Goal: Find contact information: Find contact information

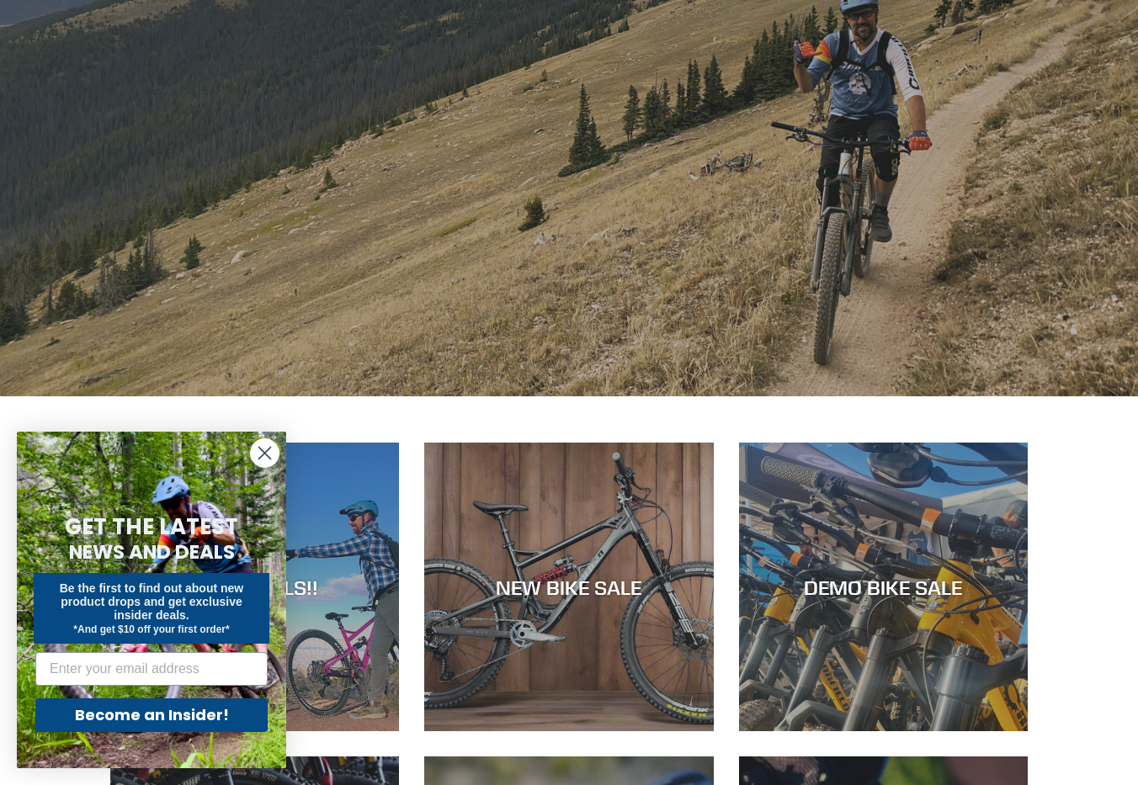
scroll to position [323, 0]
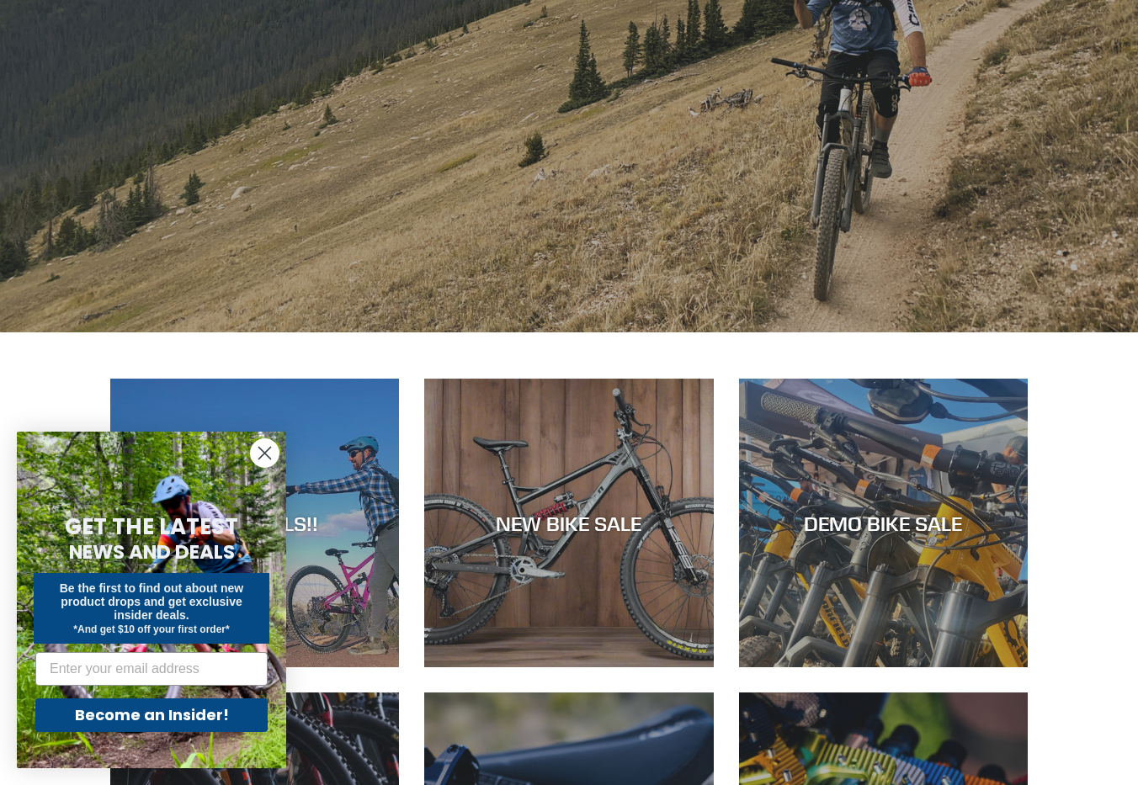
click at [264, 450] on circle "Close dialog" at bounding box center [265, 453] width 28 height 28
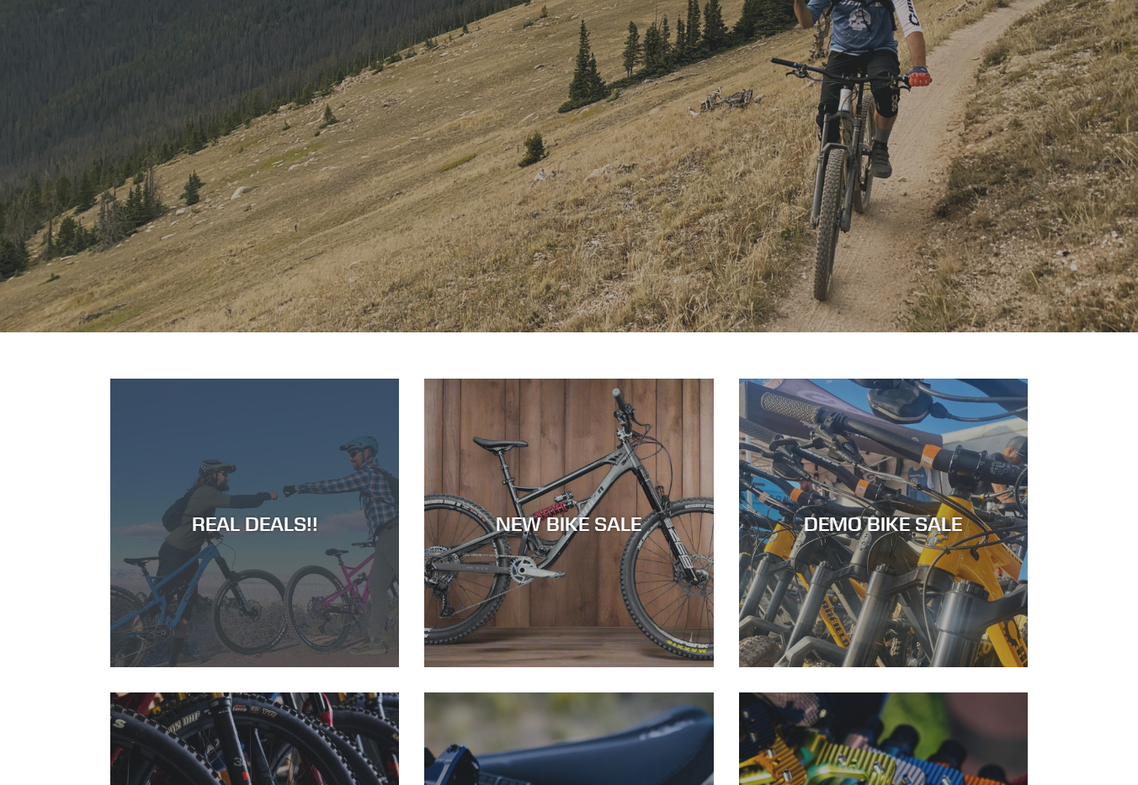
click at [260, 667] on div "REAL DEALS!!" at bounding box center [254, 667] width 289 height 0
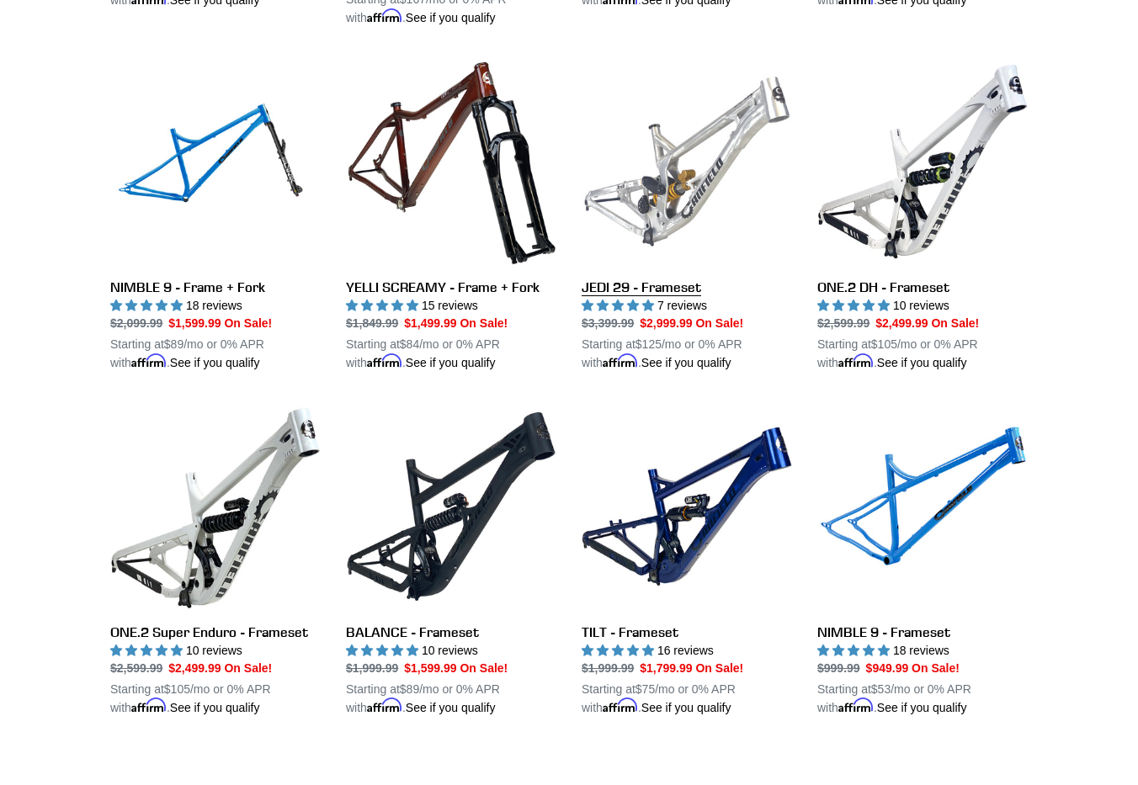
scroll to position [2262, 0]
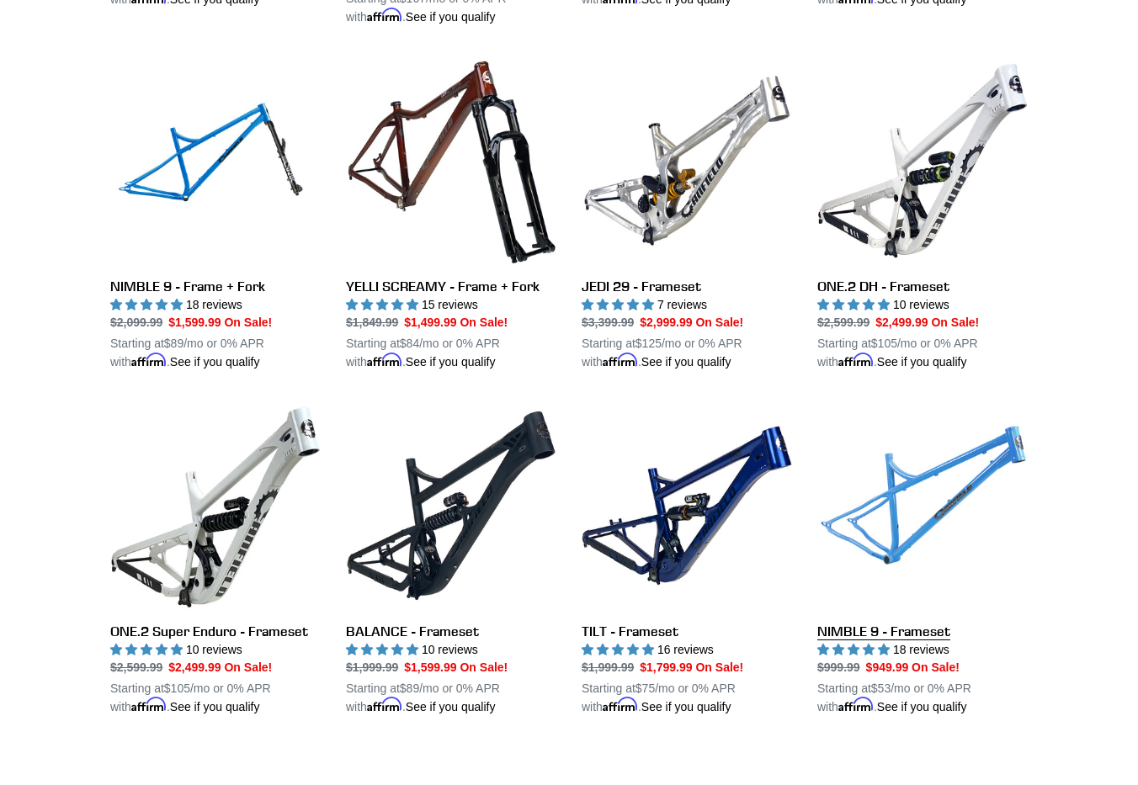
click at [898, 555] on link "NIMBLE 9 - Frameset" at bounding box center [922, 558] width 210 height 316
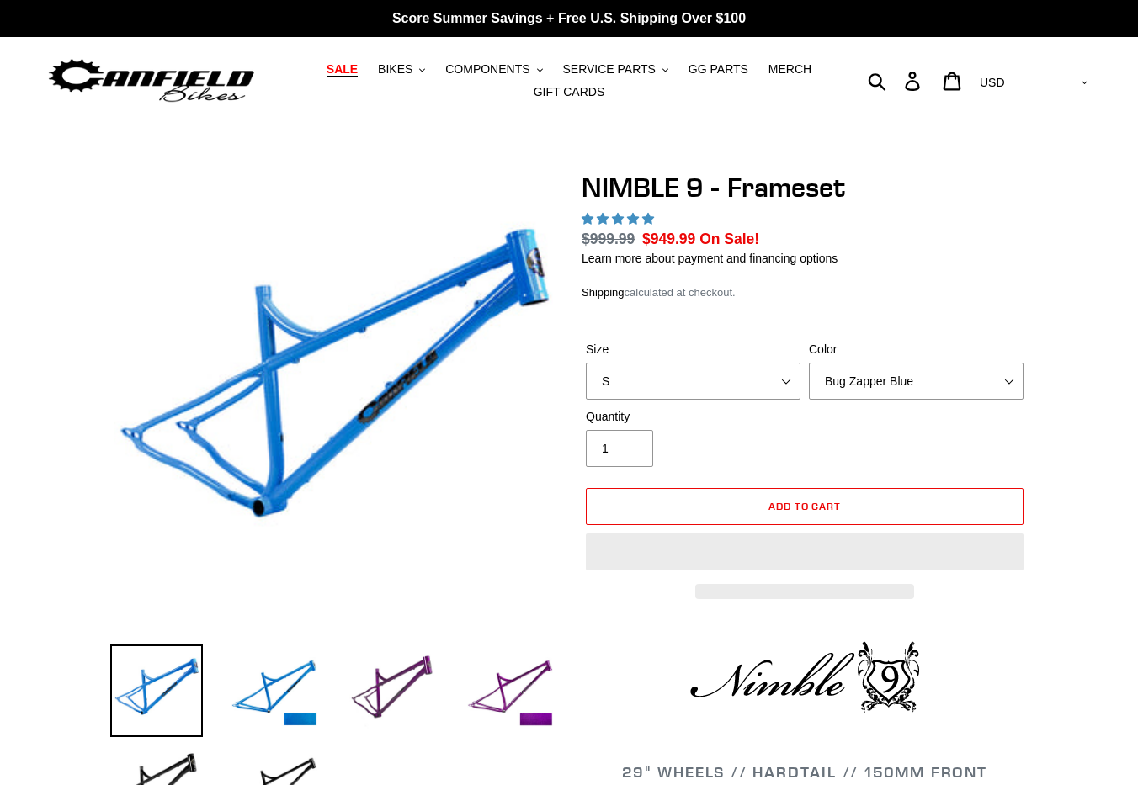
select select "highest-rating"
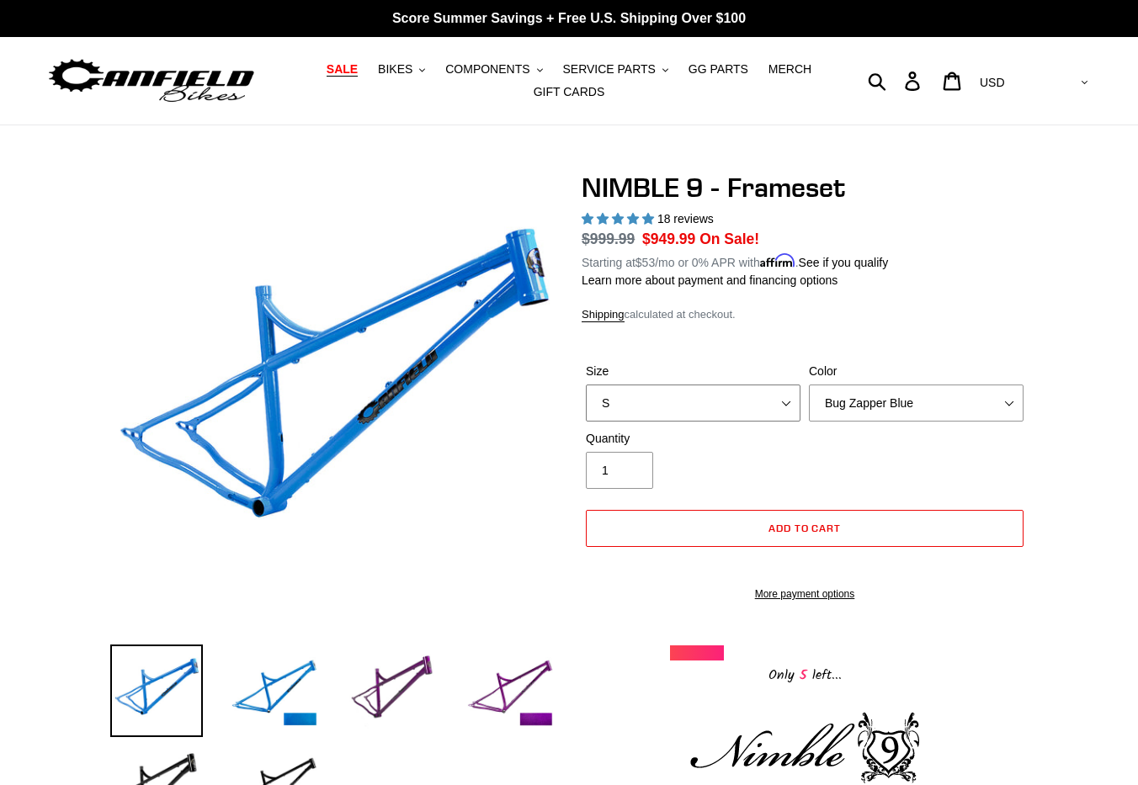
select select "M"
click at [586, 385] on select "S M L XL" at bounding box center [693, 403] width 215 height 37
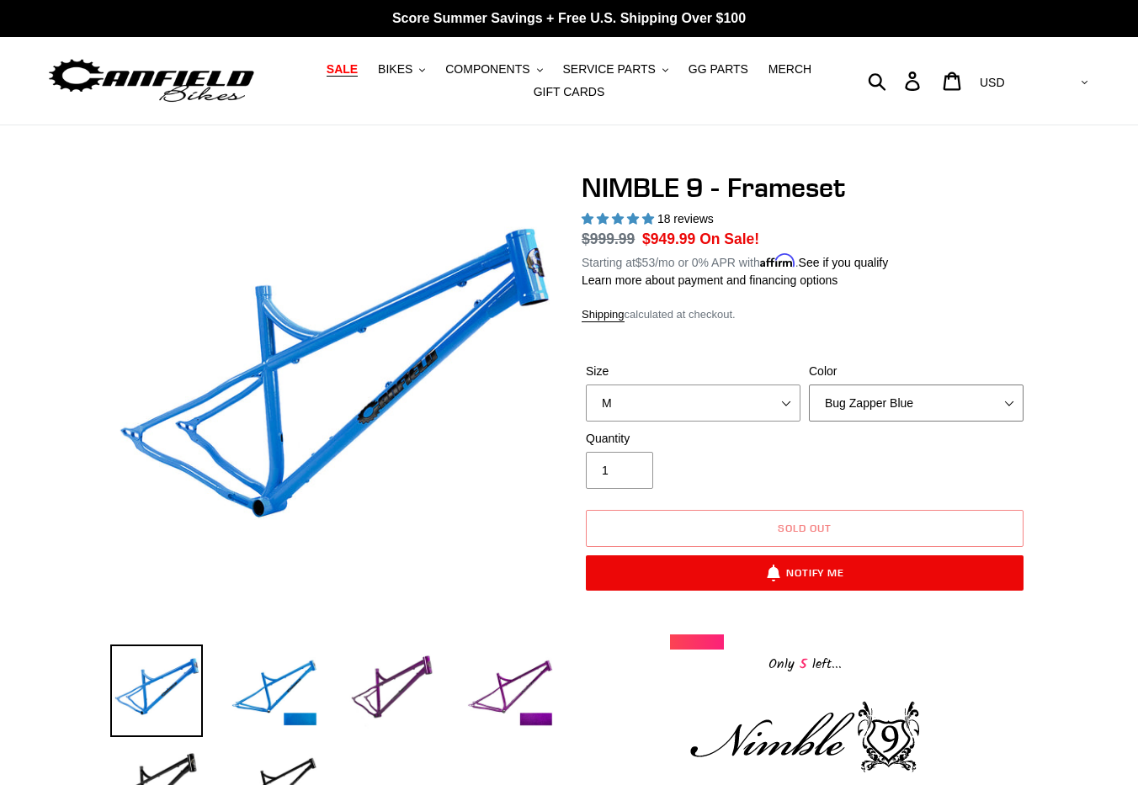
select select "Galaxy Black"
click at [809, 385] on select "Bug Zapper Blue Purple Haze -Sold Out Galaxy Black" at bounding box center [916, 403] width 215 height 37
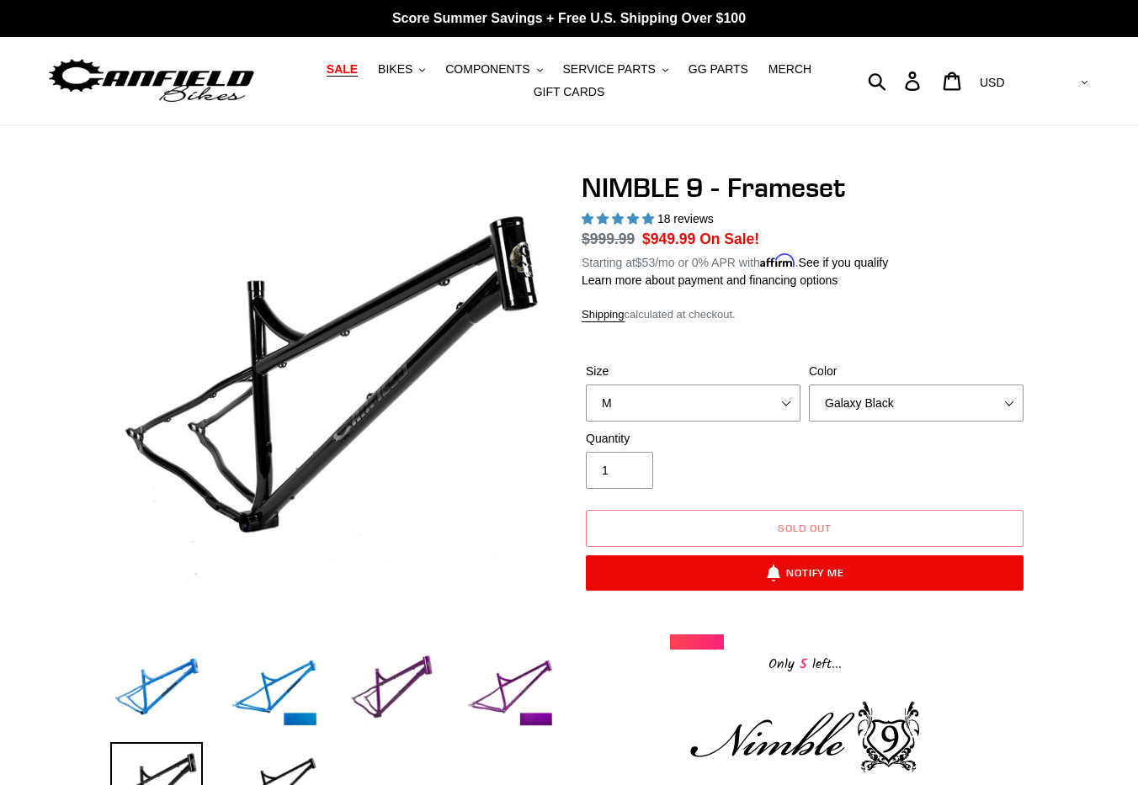
click at [221, 77] on img at bounding box center [151, 81] width 210 height 53
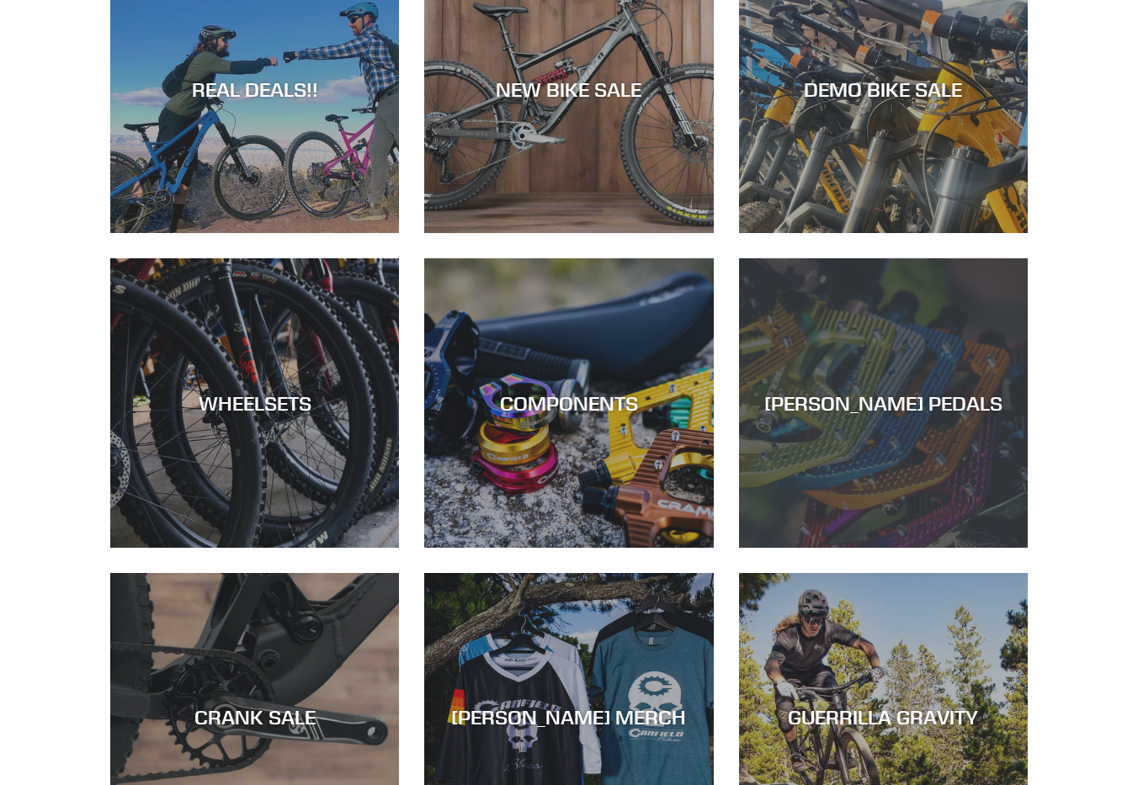
scroll to position [888, 0]
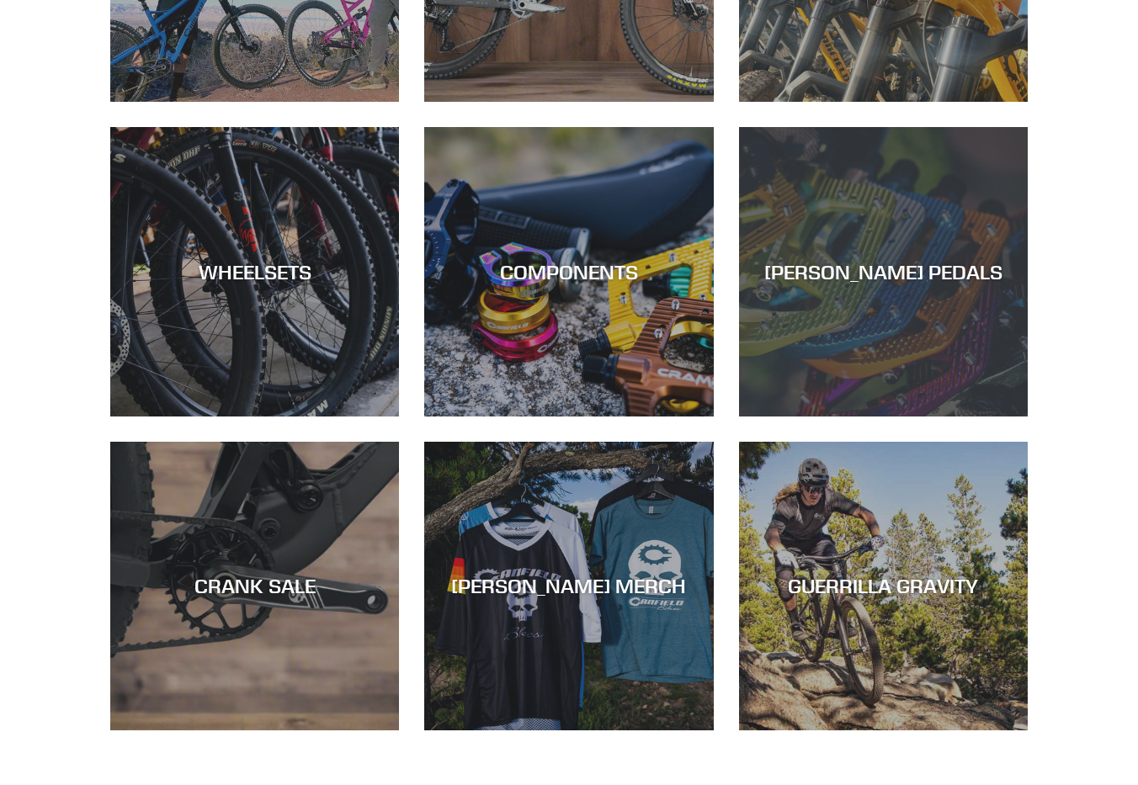
click at [929, 279] on div "CANFIELD PEDALS" at bounding box center [883, 272] width 289 height 24
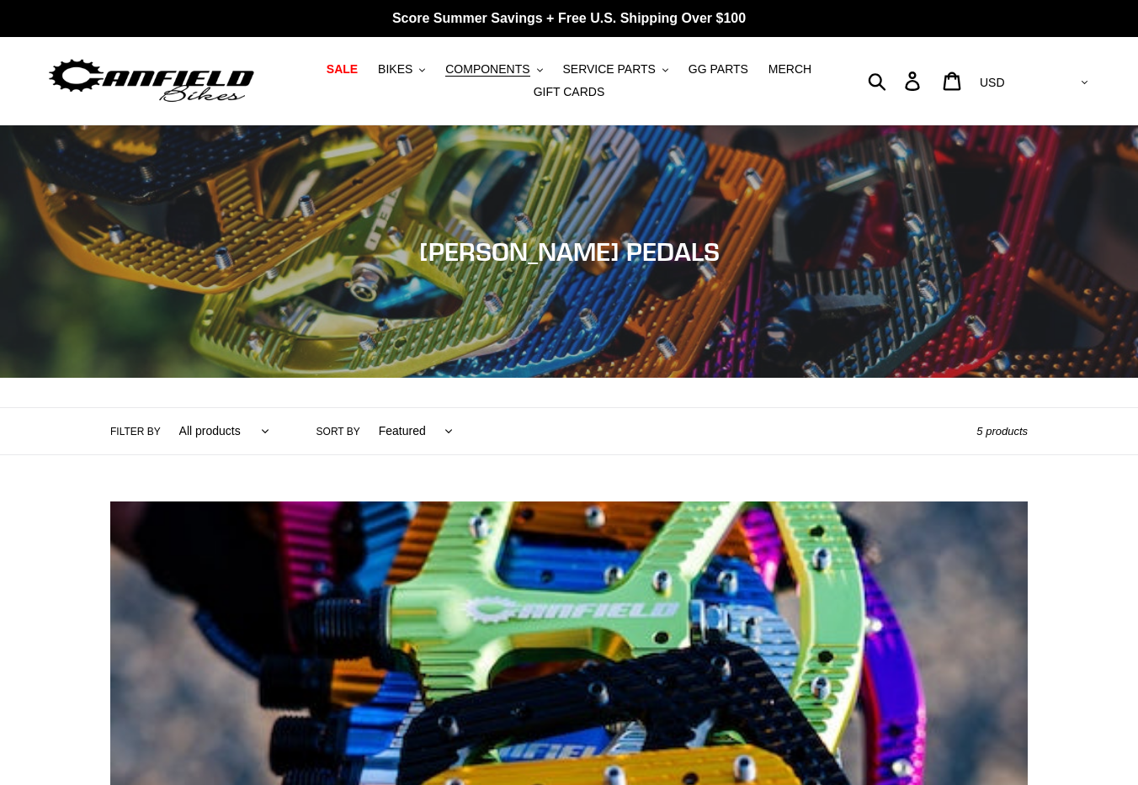
click at [190, 88] on img at bounding box center [151, 81] width 210 height 53
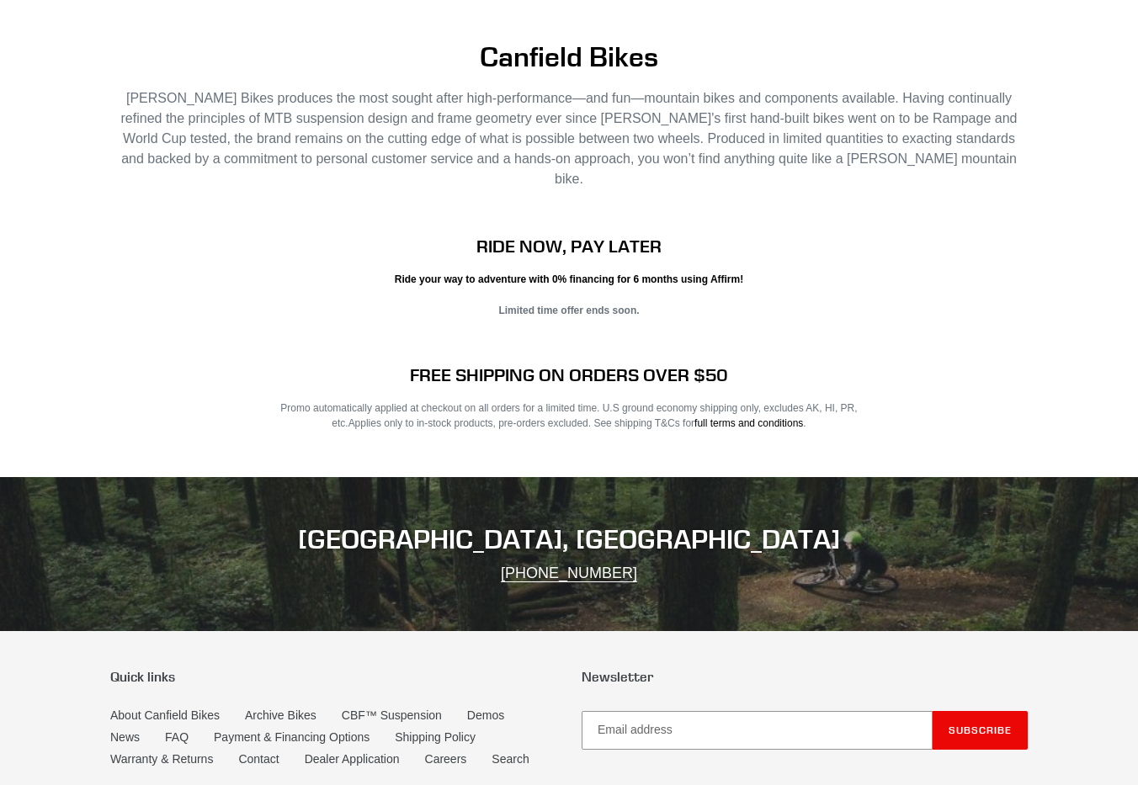
scroll to position [3168, 0]
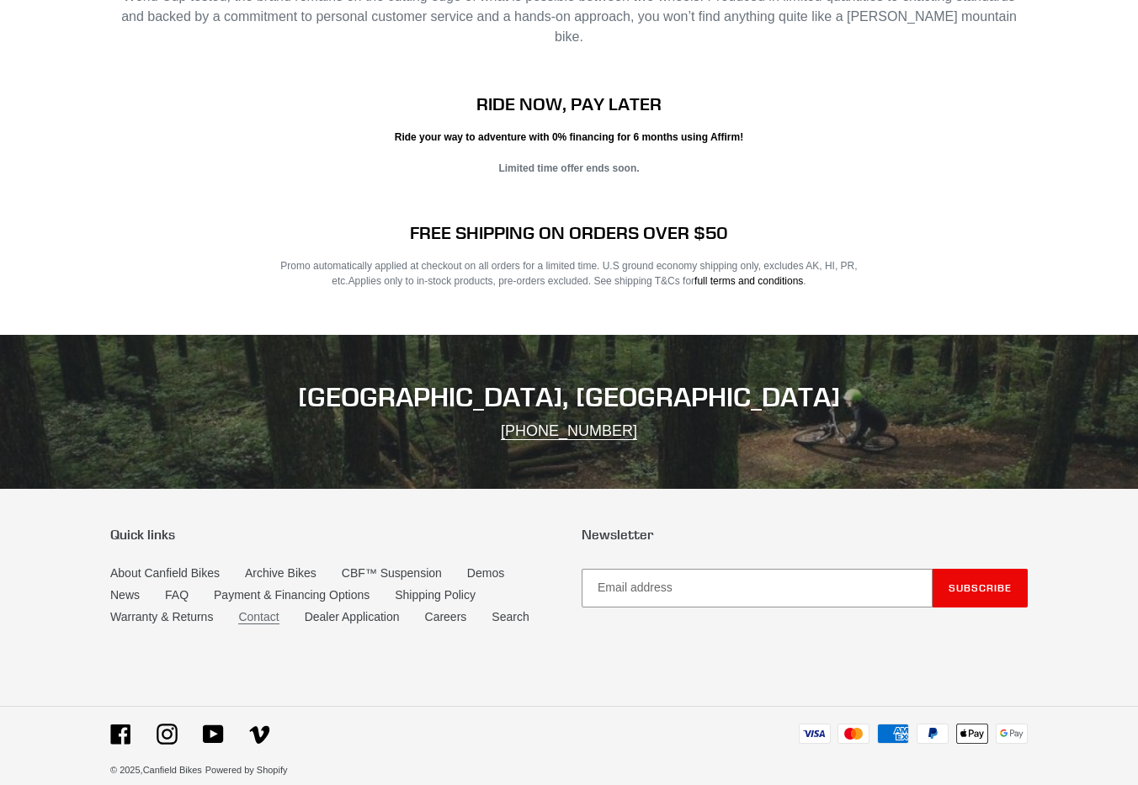
click at [254, 610] on link "Contact" at bounding box center [258, 617] width 40 height 14
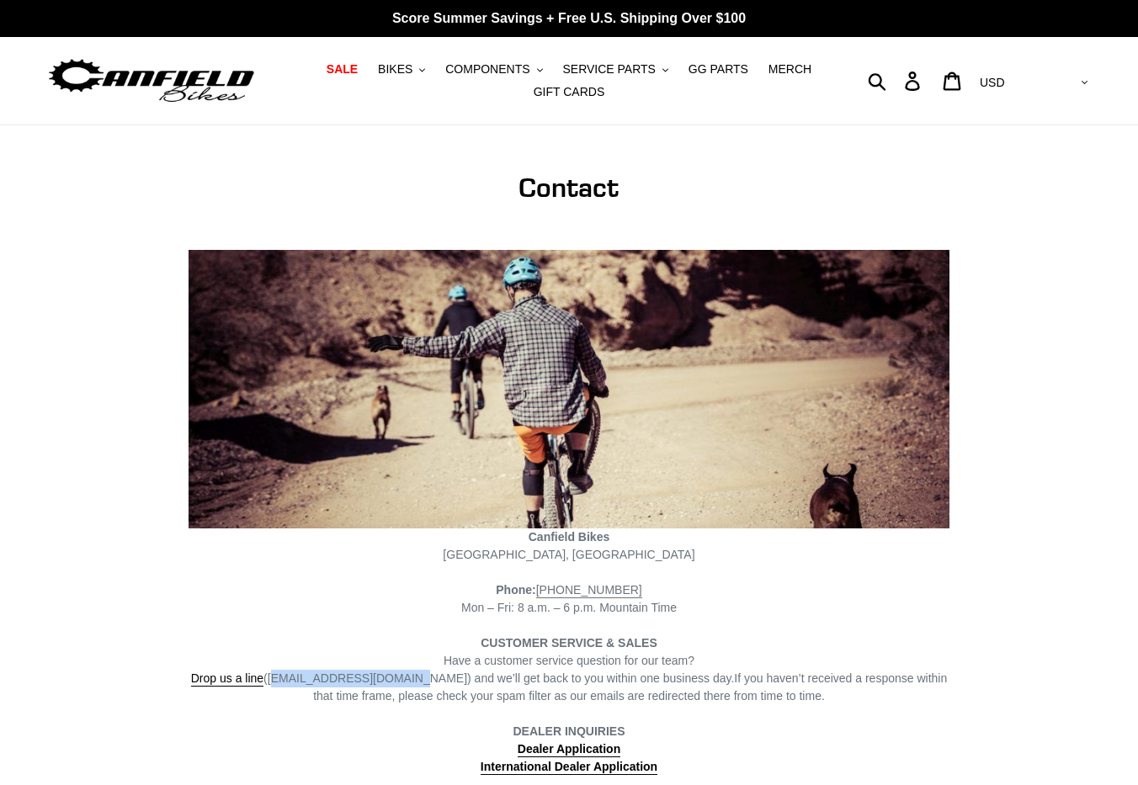
drag, startPoint x: 400, startPoint y: 677, endPoint x: 273, endPoint y: 677, distance: 127.0
click at [273, 677] on span "Drop us a line ([EMAIL_ADDRESS][DOMAIN_NAME]) and we’ll get back to you within …" at bounding box center [463, 678] width 544 height 15
copy span "[EMAIL_ADDRESS][DOMAIN_NAME]"
